Goal: Task Accomplishment & Management: Manage account settings

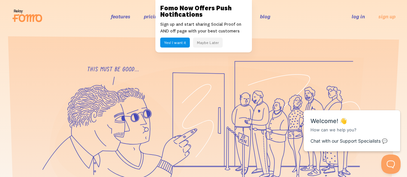
click at [357, 16] on link "log in" at bounding box center [357, 16] width 13 height 6
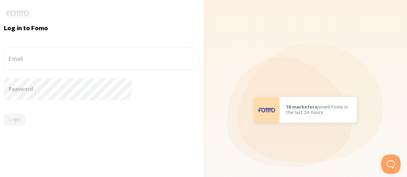
click at [65, 59] on label "Email" at bounding box center [102, 59] width 196 height 23
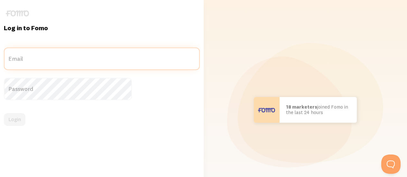
click at [65, 59] on input "Email" at bounding box center [102, 59] width 196 height 23
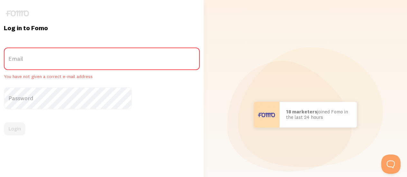
click at [65, 59] on label "Email" at bounding box center [102, 59] width 196 height 23
click at [65, 59] on input "Email" at bounding box center [102, 59] width 196 height 23
type input "s"
type input "[EMAIL_ADDRESS][DOMAIN_NAME]"
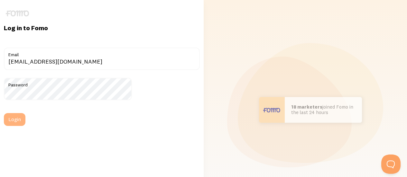
click at [25, 123] on button "Login" at bounding box center [15, 119] width 22 height 13
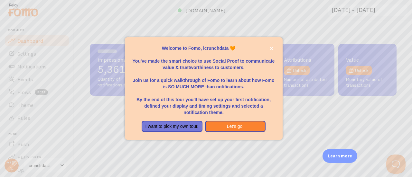
scroll to position [169, 302]
click at [271, 48] on icon "close," at bounding box center [270, 48] width 3 height 3
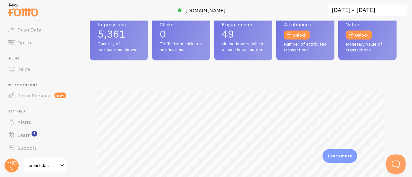
scroll to position [43, 0]
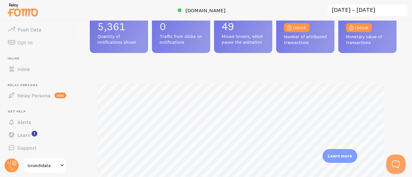
click at [38, 167] on span "icrunchdata" at bounding box center [43, 166] width 31 height 8
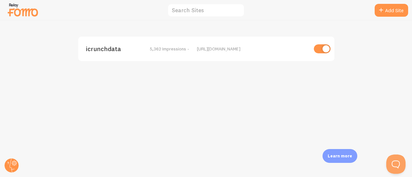
click at [320, 46] on input "checkbox" at bounding box center [321, 48] width 17 height 9
checkbox input "false"
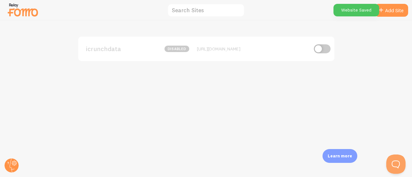
click at [248, 103] on div "icrunchdata disabled https://icrunchdata.com" at bounding box center [205, 99] width 411 height 157
